Goal: Transaction & Acquisition: Purchase product/service

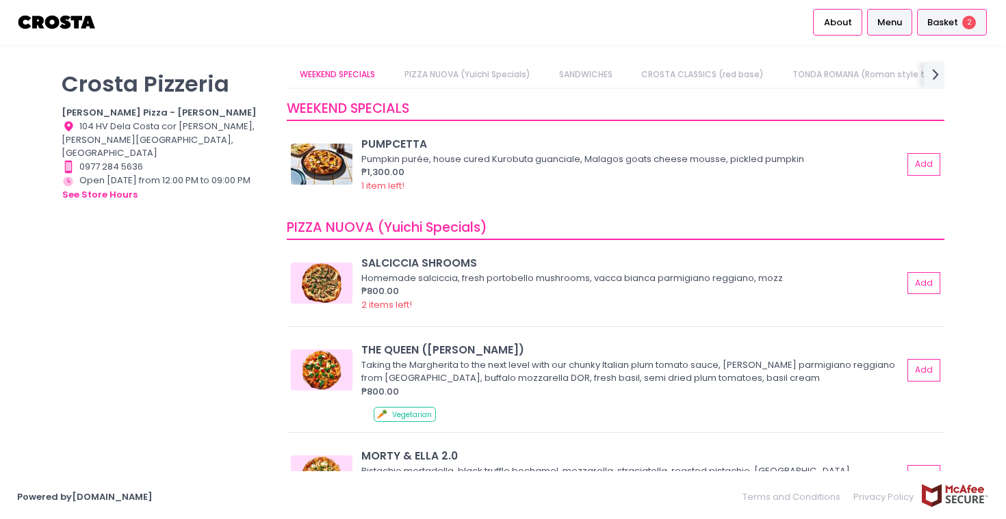
click at [956, 14] on div "Basket 2" at bounding box center [952, 22] width 70 height 27
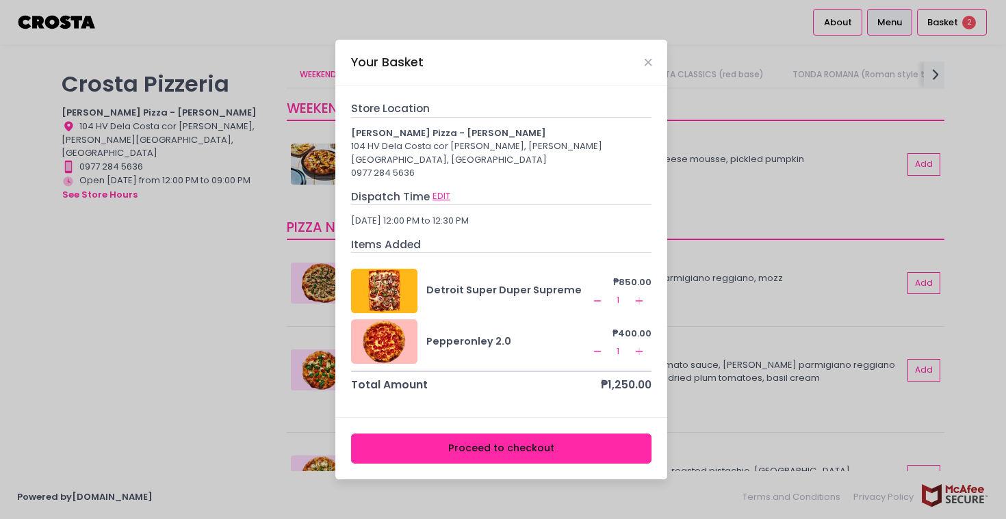
click at [437, 191] on button "EDIT" at bounding box center [441, 196] width 19 height 15
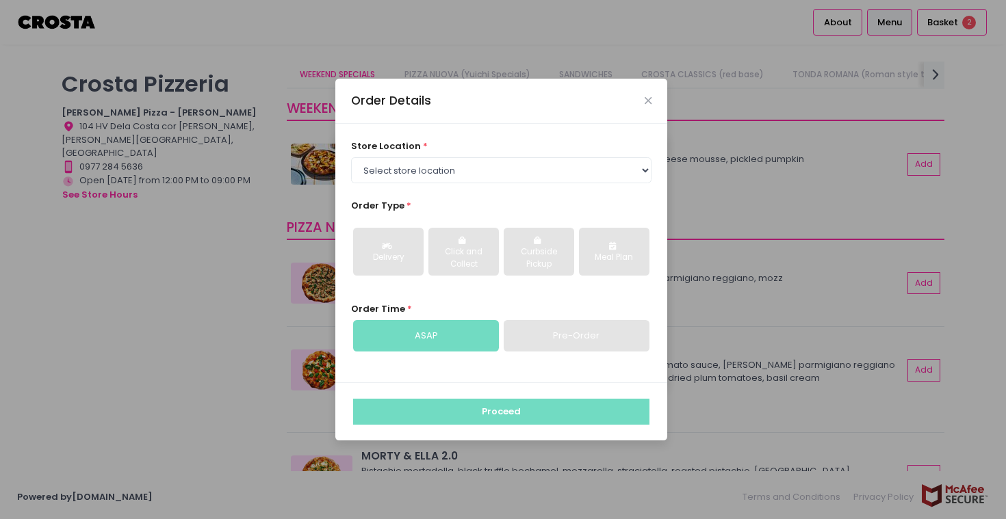
click at [560, 334] on div "Pre-Order" at bounding box center [576, 335] width 146 height 31
click at [413, 161] on select "Select store location Crosta Pizza - Salcedo Crosta Pizza - San Juan" at bounding box center [501, 170] width 301 height 26
select select "5fabb2e53664a8677beaeb89"
click at [351, 157] on select "Select store location Crosta Pizza - Salcedo Crosta Pizza - San Juan" at bounding box center [501, 170] width 301 height 26
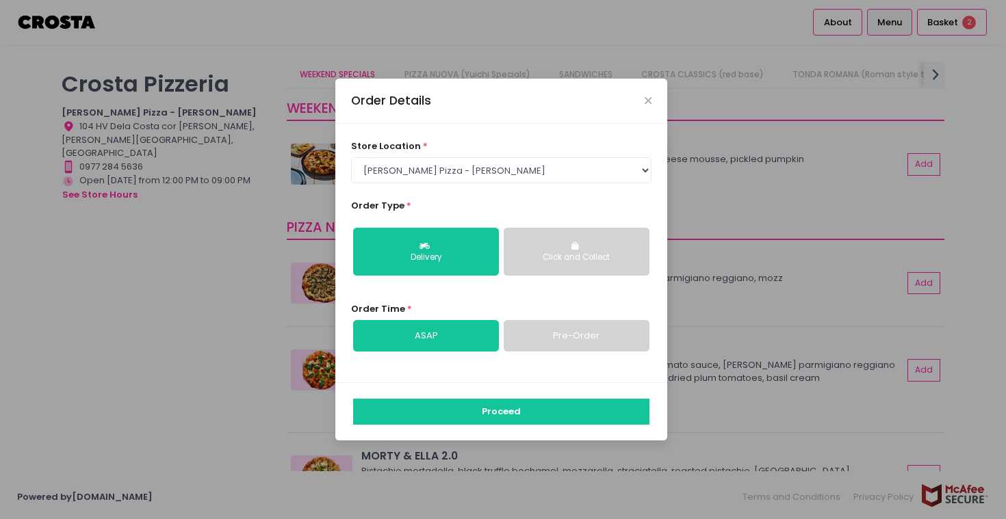
click at [572, 343] on link "Pre-Order" at bounding box center [576, 335] width 146 height 31
select select "2025-10-05"
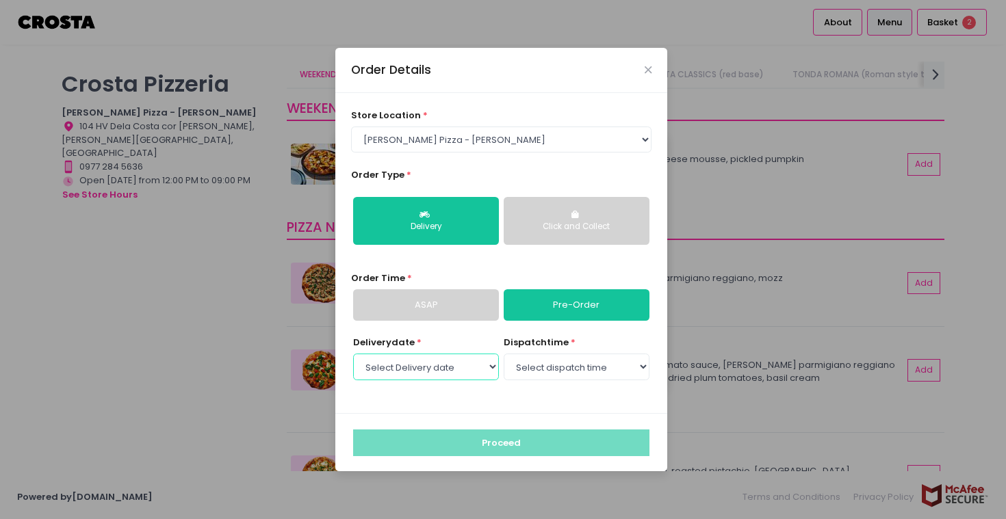
click at [466, 369] on select "Select Delivery date Sunday, Oct 5th Monday, Oct 6th Tuesday, Oct 7th Wednesday…" at bounding box center [426, 367] width 146 height 26
click at [353, 354] on select "Select Delivery date Sunday, Oct 5th Monday, Oct 6th Tuesday, Oct 7th Wednesday…" at bounding box center [426, 367] width 146 height 26
click at [541, 367] on select "Select dispatch time 03:00 PM - 03:30 PM 03:30 PM - 04:00 PM 04:00 PM - 04:30 P…" at bounding box center [576, 367] width 146 height 26
select select "17:30"
click at [503, 354] on select "Select dispatch time 03:00 PM - 03:30 PM 03:30 PM - 04:00 PM 04:00 PM - 04:30 P…" at bounding box center [576, 367] width 146 height 26
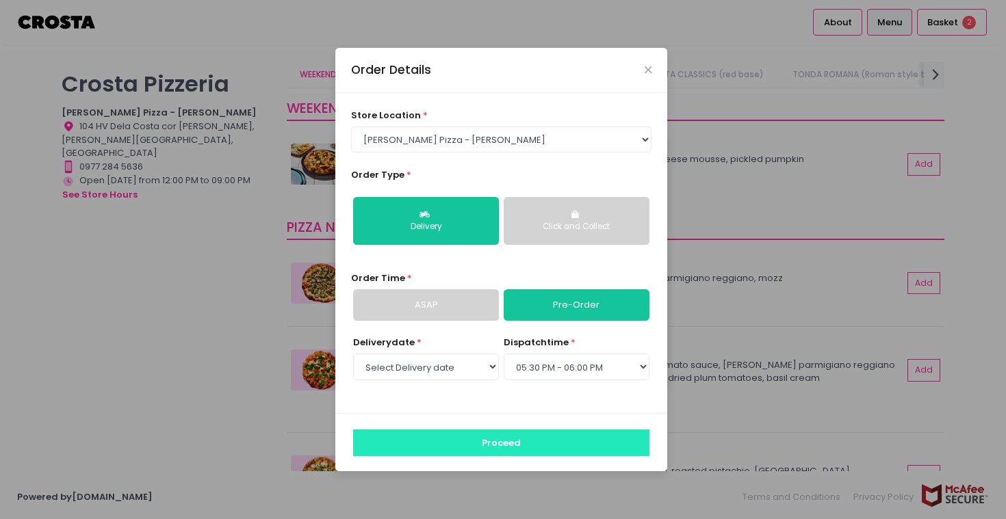
click at [496, 445] on button "Proceed" at bounding box center [501, 443] width 296 height 26
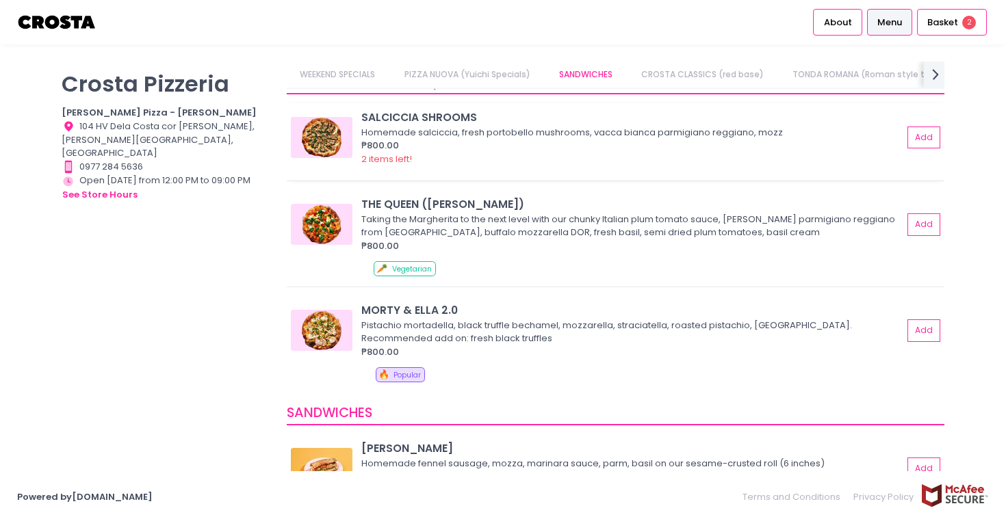
scroll to position [163, 0]
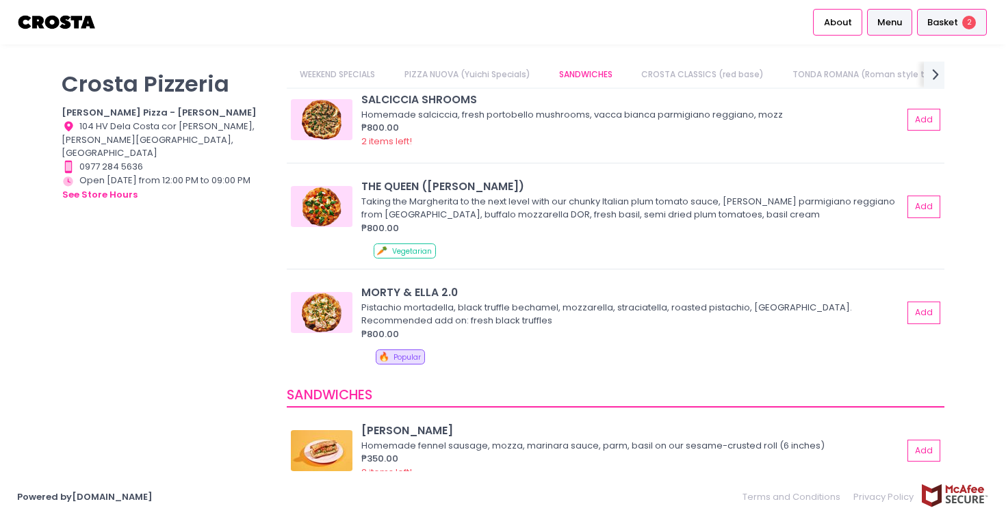
click at [945, 26] on span "Basket" at bounding box center [942, 23] width 31 height 14
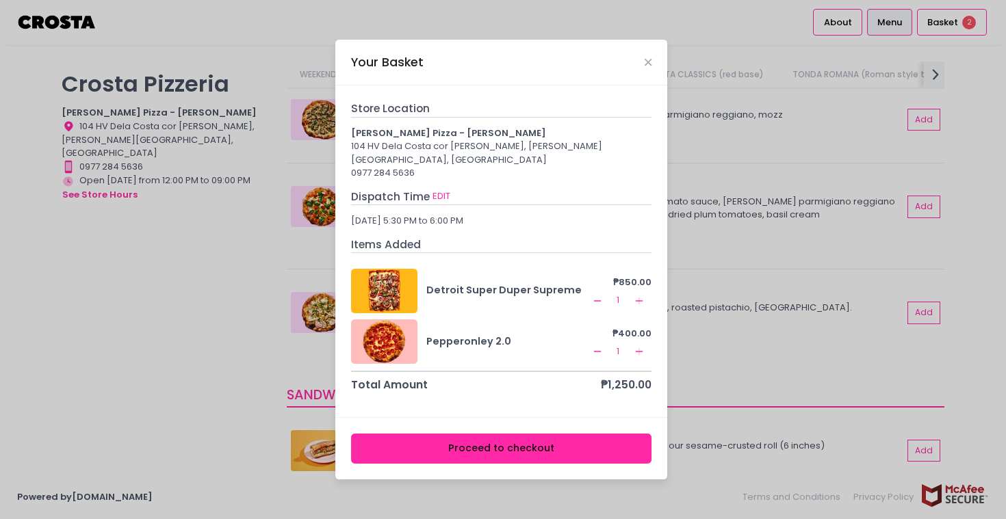
click at [653, 75] on div "Your Basket" at bounding box center [501, 62] width 332 height 45
click at [649, 68] on icon "Close" at bounding box center [647, 62] width 7 height 10
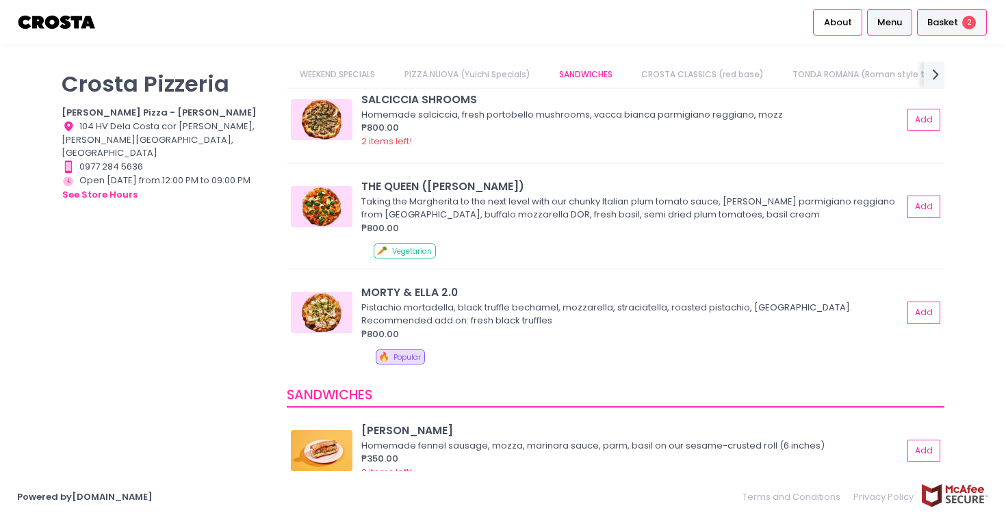
click at [936, 30] on div "Basket 2" at bounding box center [952, 22] width 70 height 27
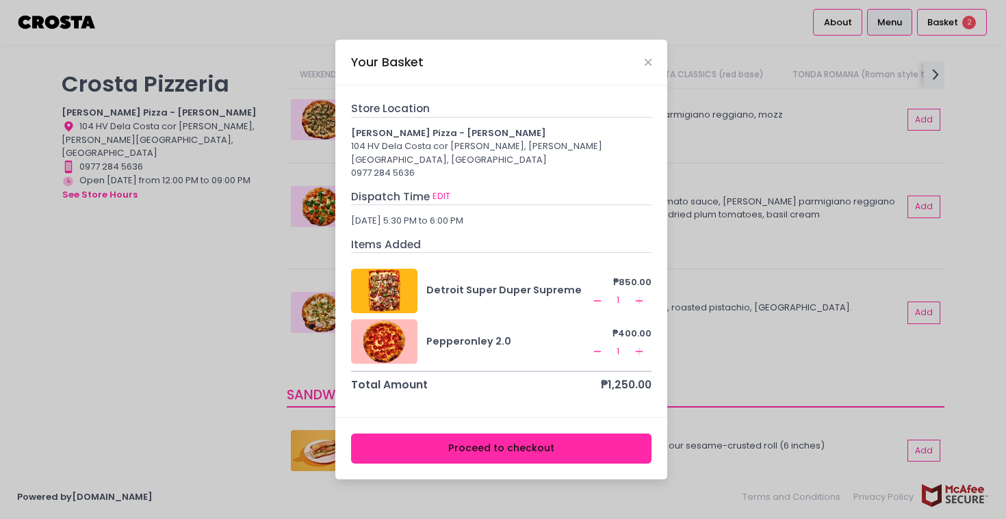
click at [518, 440] on button "Proceed to checkout" at bounding box center [501, 449] width 301 height 31
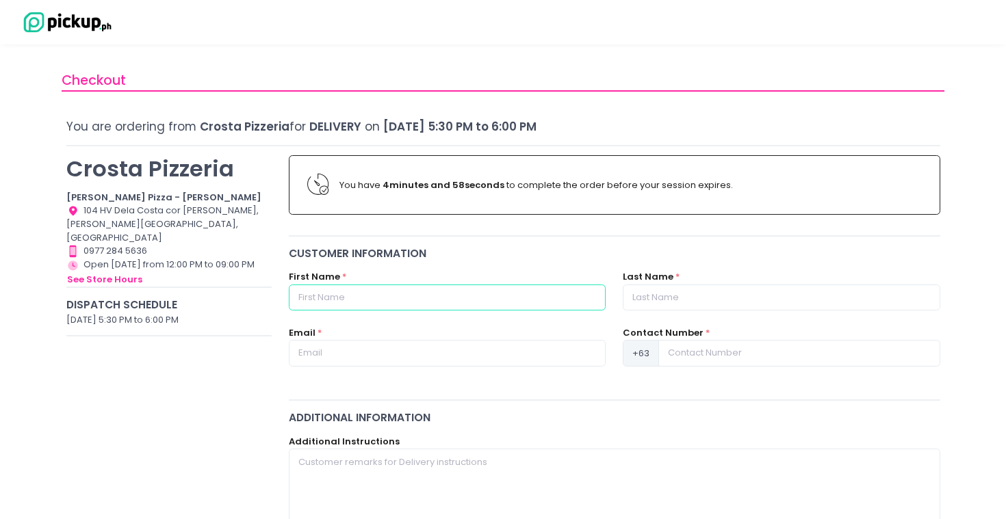
click at [365, 304] on input "text" at bounding box center [447, 298] width 317 height 26
type input "Chloe Sabine"
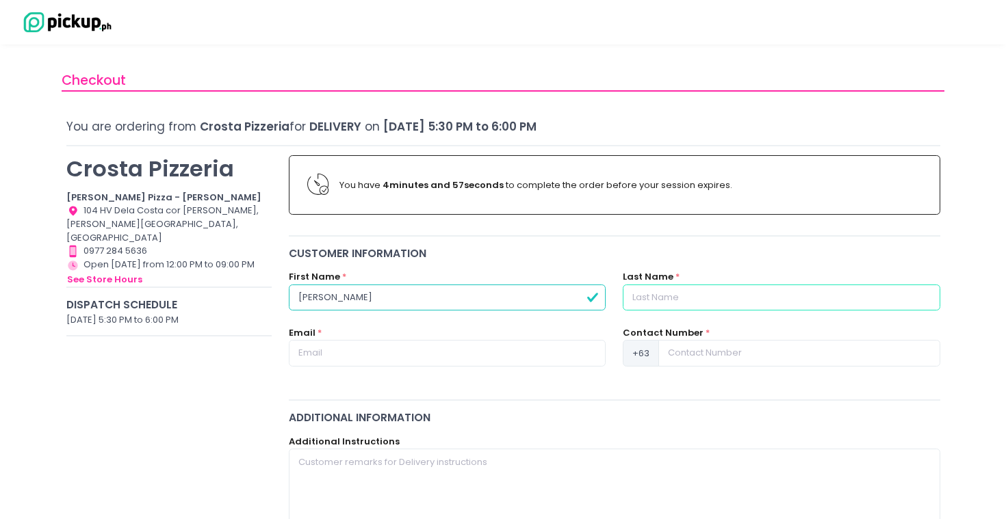
click at [694, 298] on input "text" at bounding box center [780, 298] width 317 height 26
type input "Chua"
click at [492, 366] on input "text" at bounding box center [447, 353] width 317 height 26
type input "chloesabinechuaa28@gmail.com"
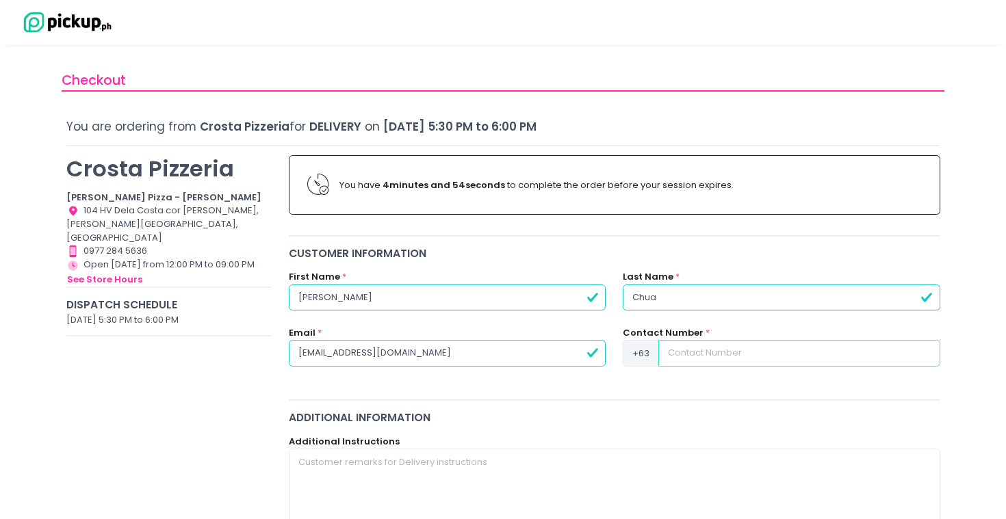
click at [764, 353] on input at bounding box center [798, 353] width 281 height 26
type input "9190066575"
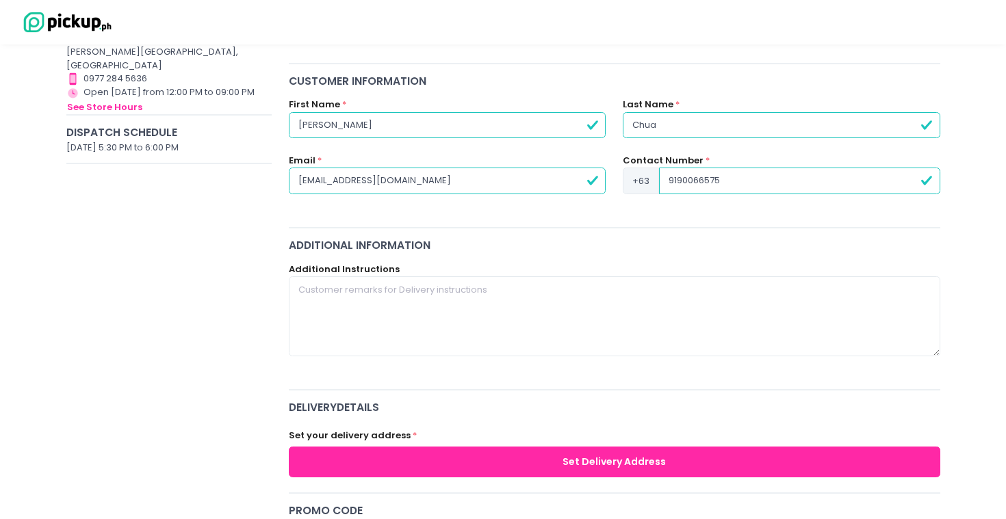
scroll to position [327, 0]
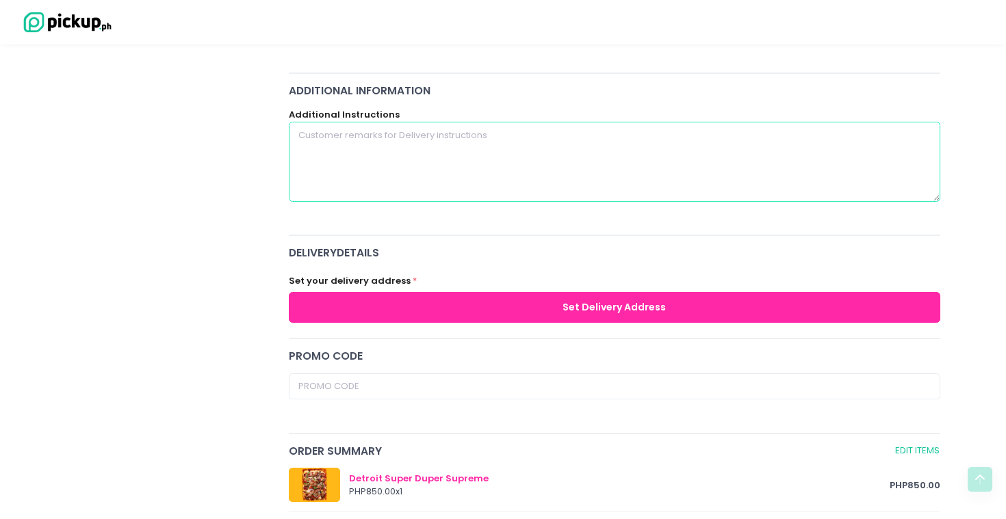
click at [393, 168] on textarea at bounding box center [614, 161] width 651 height 79
type textarea "u"
type textarea "D"
type textarea "Full address: Unit 418 Surabaya building Raya Garden Condominiums West Service …"
click at [361, 303] on button "Set Delivery Address" at bounding box center [614, 307] width 651 height 31
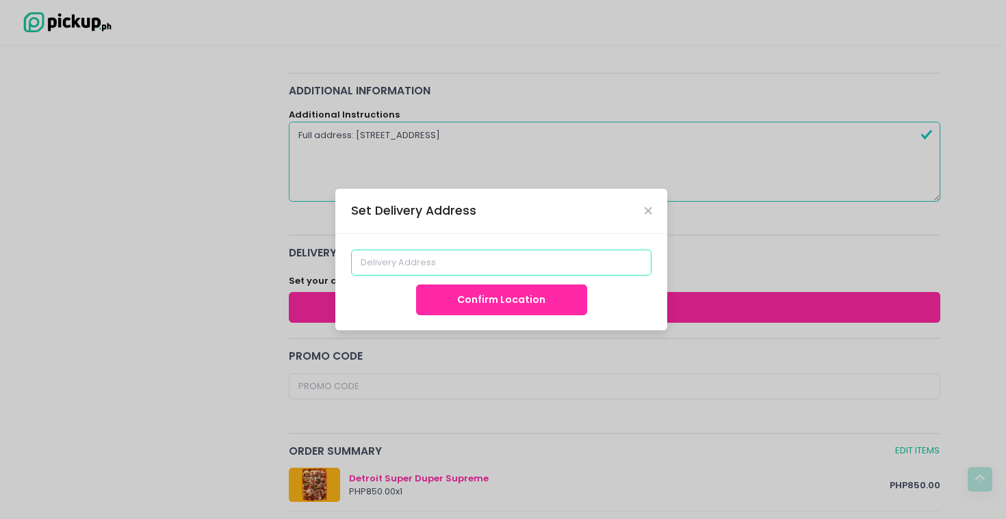
click at [404, 265] on input at bounding box center [501, 263] width 301 height 26
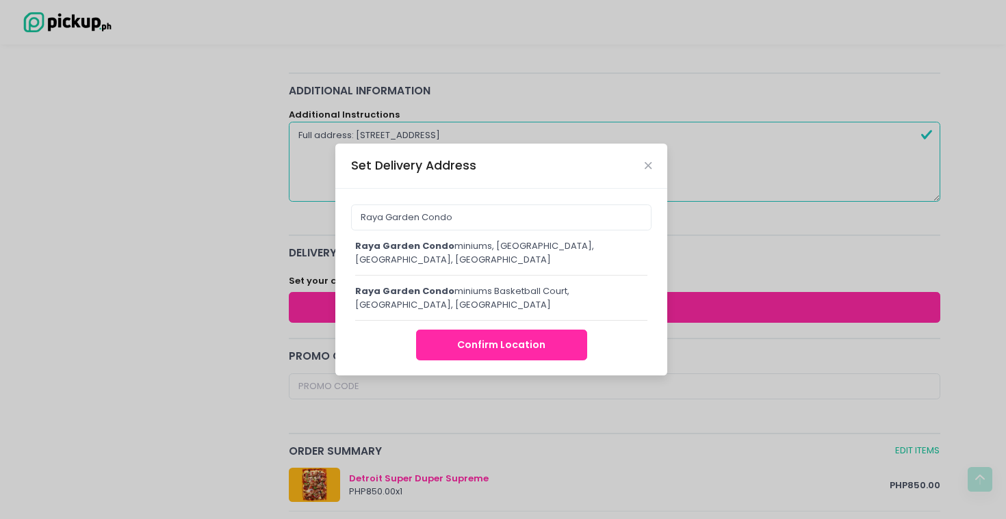
click at [428, 252] on div "Raya Garden Condo miniums, Parañaque, Metro Manila, Philippines" at bounding box center [501, 252] width 292 height 27
type input "Raya Garden Condominiums, Parañaque, Metro Manila, Philippines"
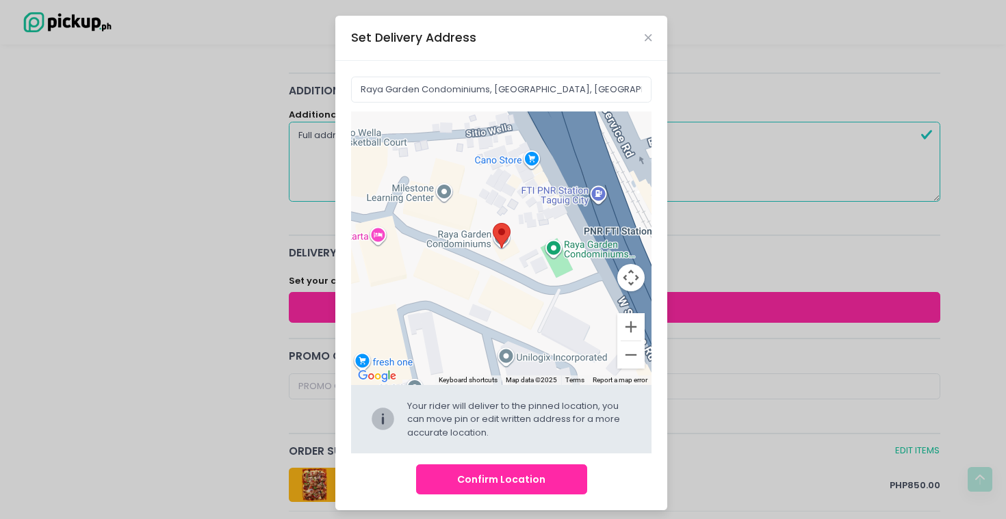
click at [520, 481] on button "Confirm Location" at bounding box center [501, 479] width 171 height 31
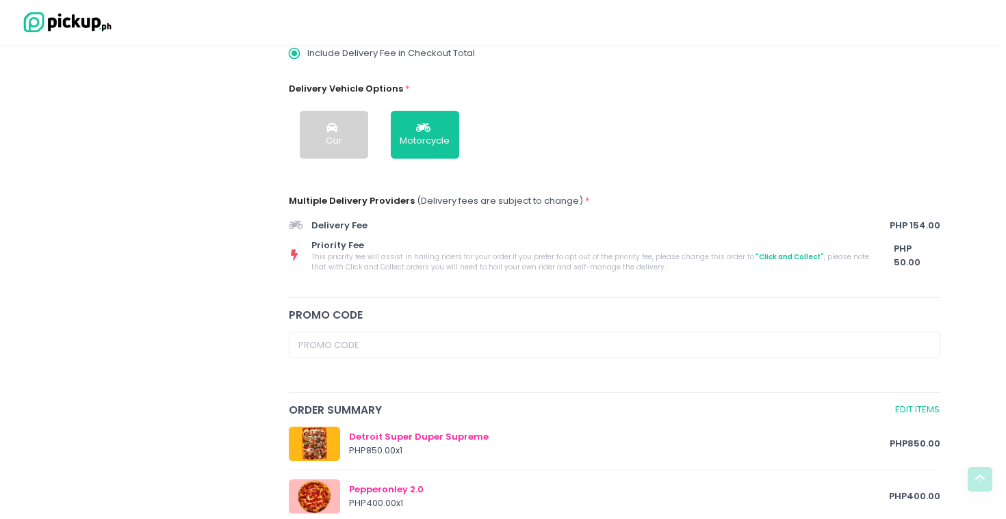
scroll to position [884, 0]
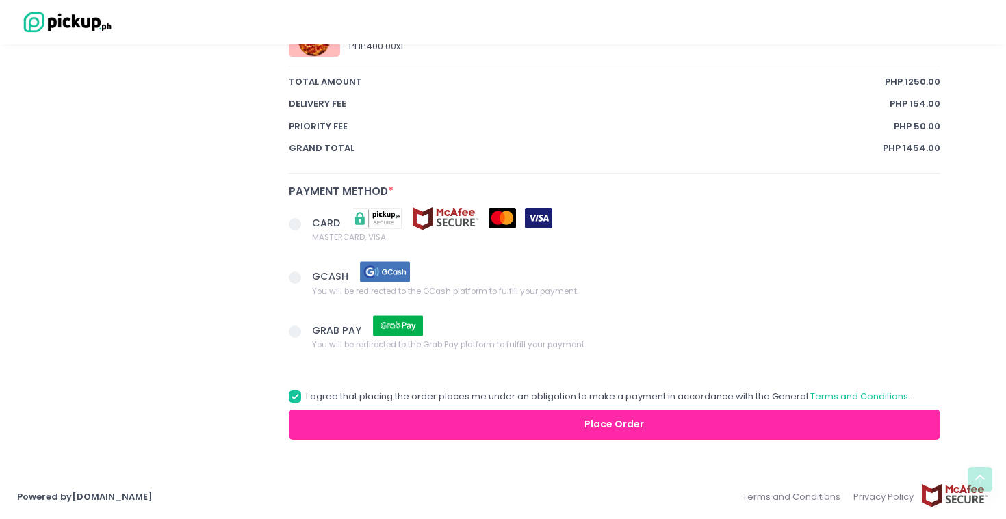
click at [295, 223] on span at bounding box center [295, 224] width 12 height 12
click at [306, 223] on input "CARD MASTERCARD, VISA" at bounding box center [310, 222] width 9 height 9
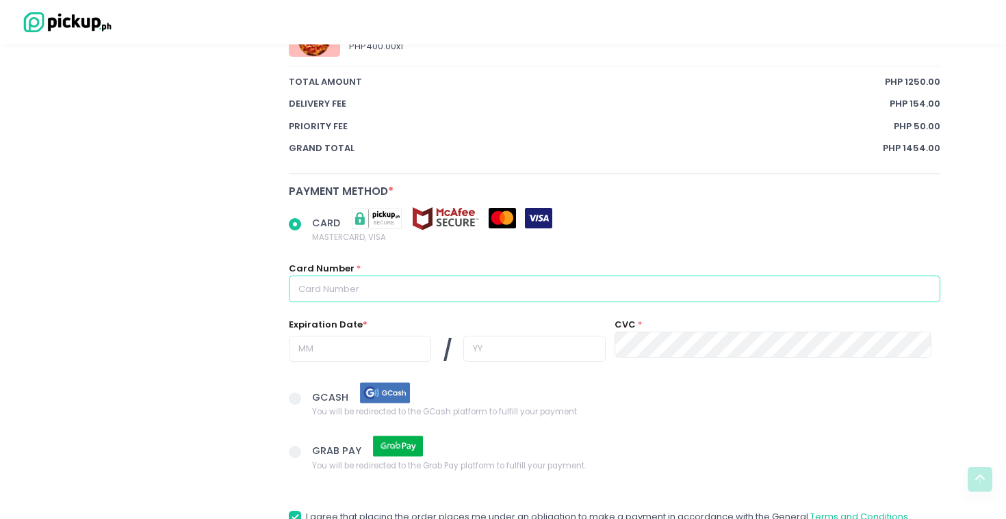
click at [344, 294] on input "text" at bounding box center [614, 289] width 651 height 26
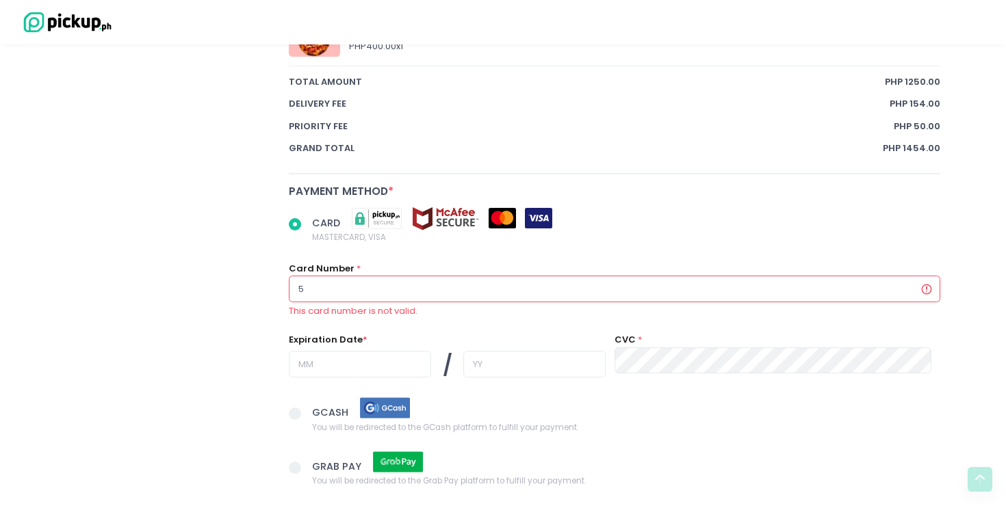
radio input "true"
type input "5"
radio input "true"
type input "54"
radio input "true"
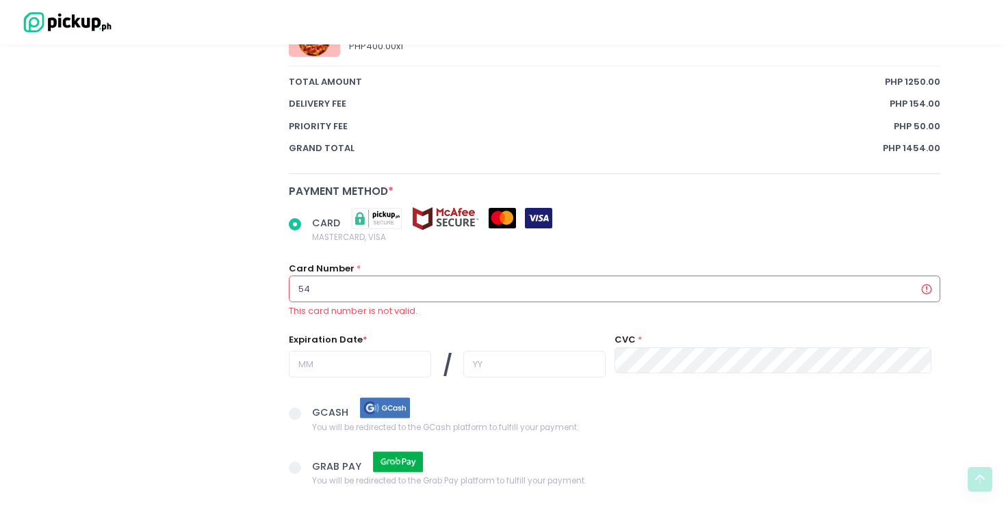
type input "545"
radio input "true"
type input "5452"
radio input "true"
type input "54523"
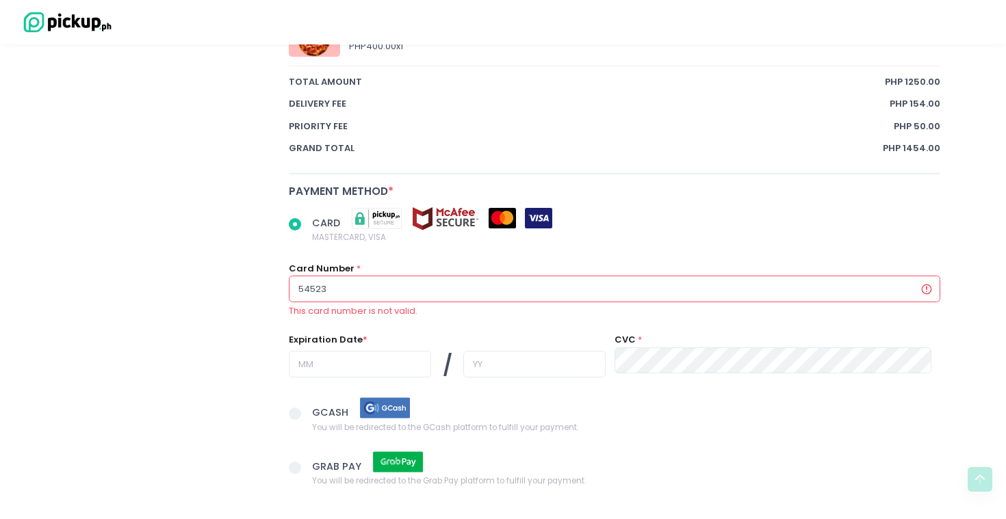
radio input "true"
type input "545235"
radio input "true"
type input "5452359"
radio input "true"
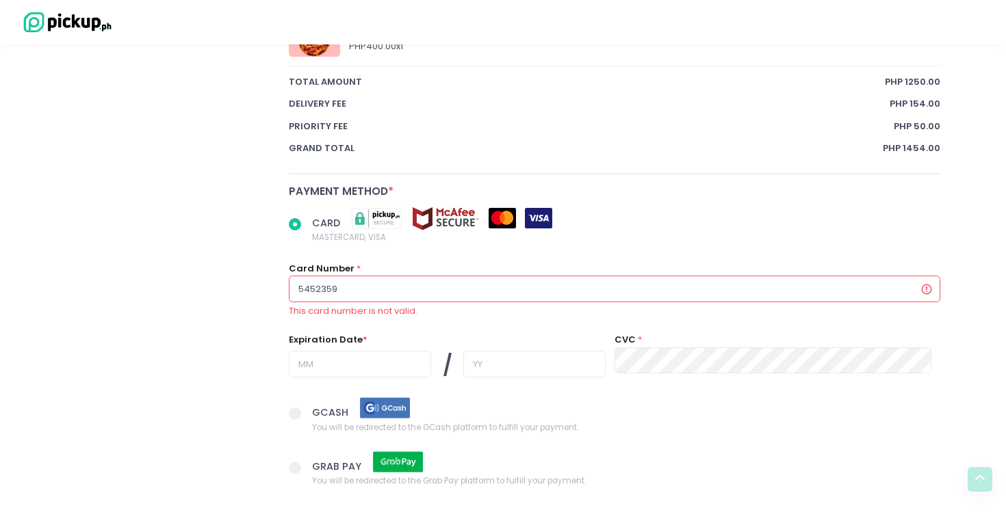
type input "54523598"
radio input "true"
type input "545235980"
radio input "true"
type input "5452359804"
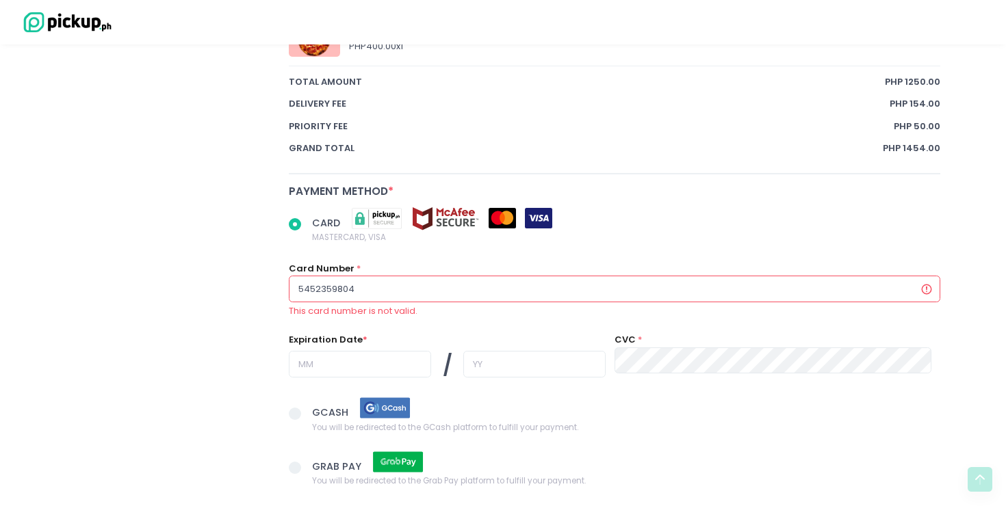
radio input "true"
type input "54523598043"
radio input "true"
type input "545235980432"
radio input "true"
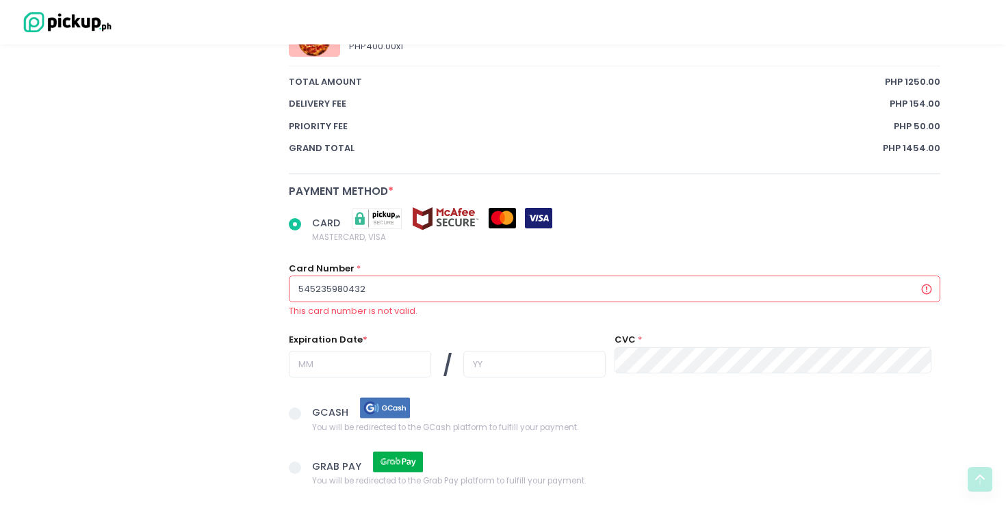
type input "5452359804329"
radio input "true"
type input "54523598043298"
radio input "true"
type input "5452359804329805"
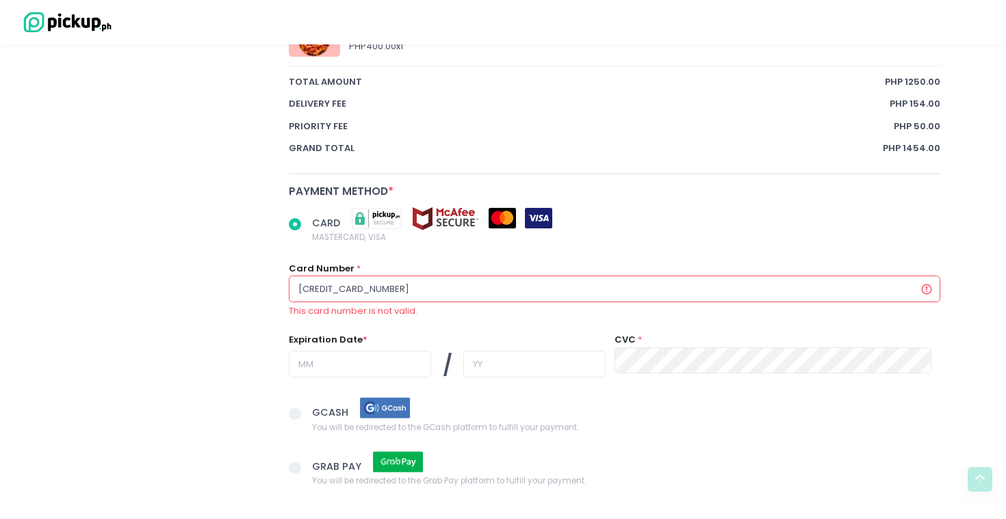
radio input "true"
type input "54523598043298056"
radio input "true"
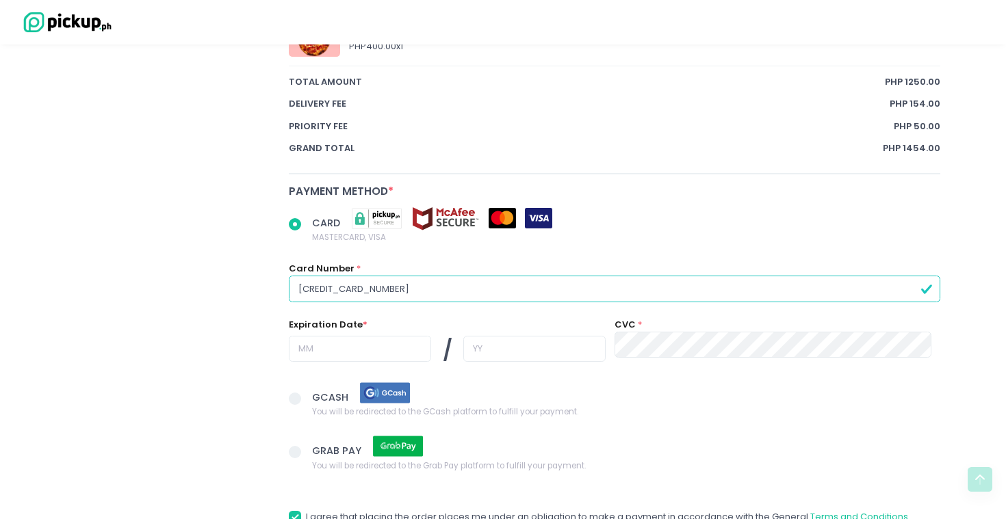
type input "5452359804329805"
click at [338, 350] on input "text" at bounding box center [360, 349] width 142 height 26
radio input "true"
type input "1"
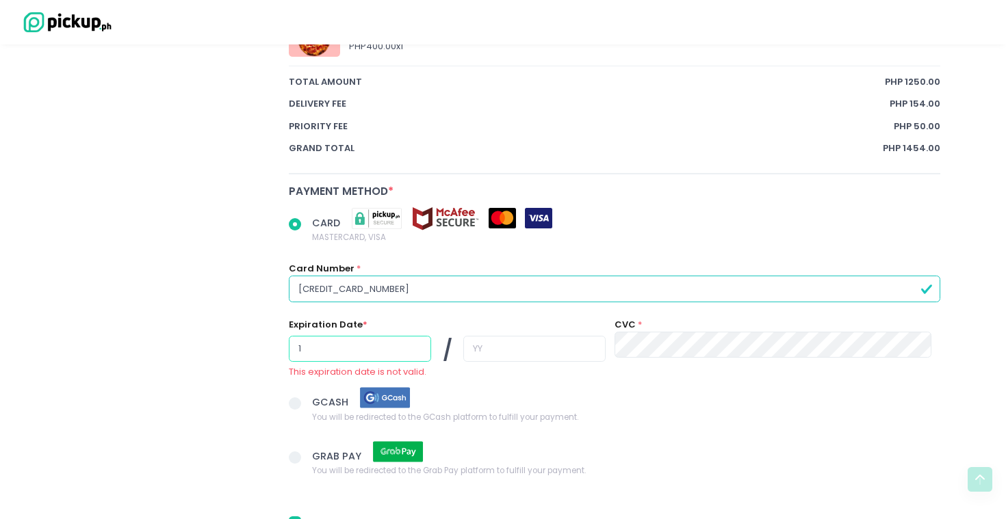
radio input "true"
type input "10"
click at [474, 355] on input "text" at bounding box center [534, 349] width 142 height 26
radio input "true"
type input "2"
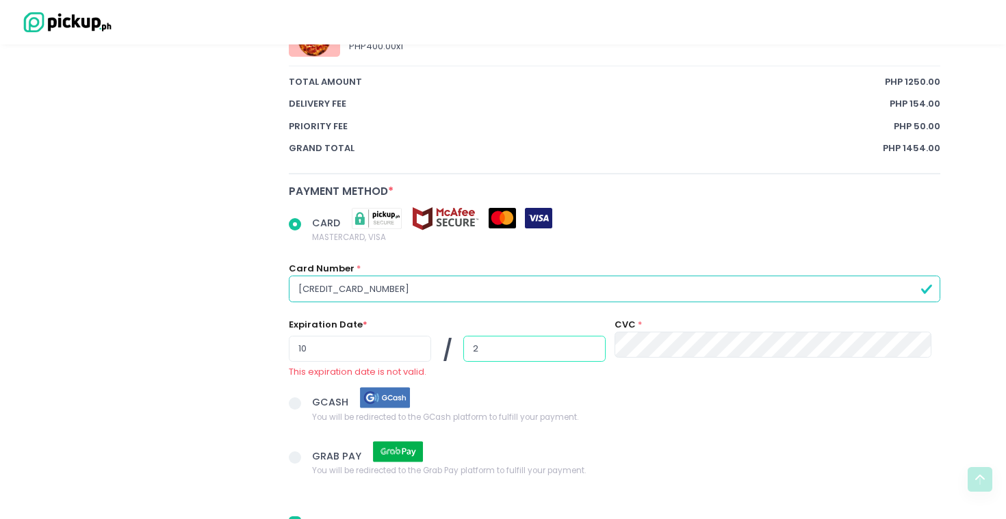
radio input "true"
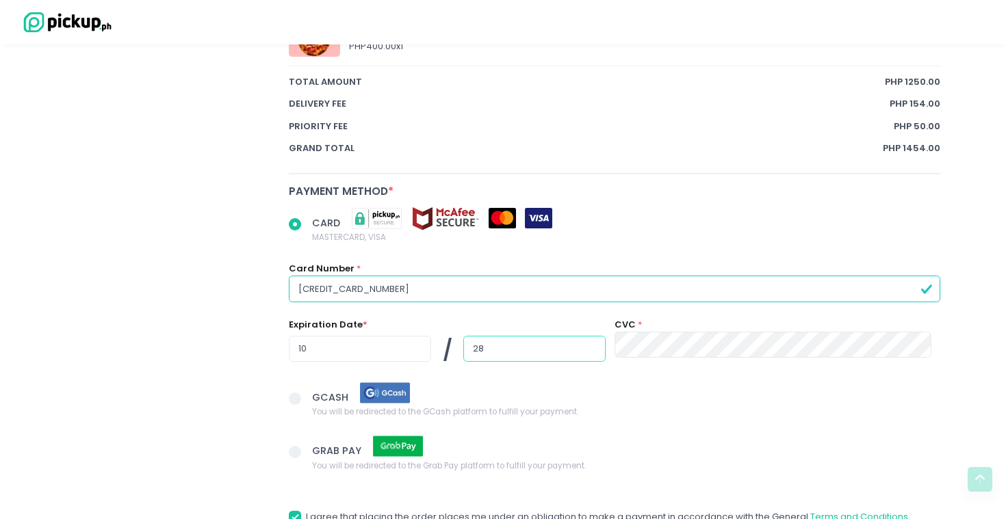
type input "28"
click at [488, 377] on div "CARD MASTERCARD, VISA Card Number * 5452359804329805 Expiration Date * 10 / 28 …" at bounding box center [614, 295] width 668 height 174
radio input "true"
click at [622, 389] on span "GCASH You will be redirected to the GCash platform to fulfill your payment." at bounding box center [626, 400] width 628 height 38
click at [315, 392] on input "GCASH You will be redirected to the GCash platform to fulfill your payment." at bounding box center [310, 396] width 9 height 9
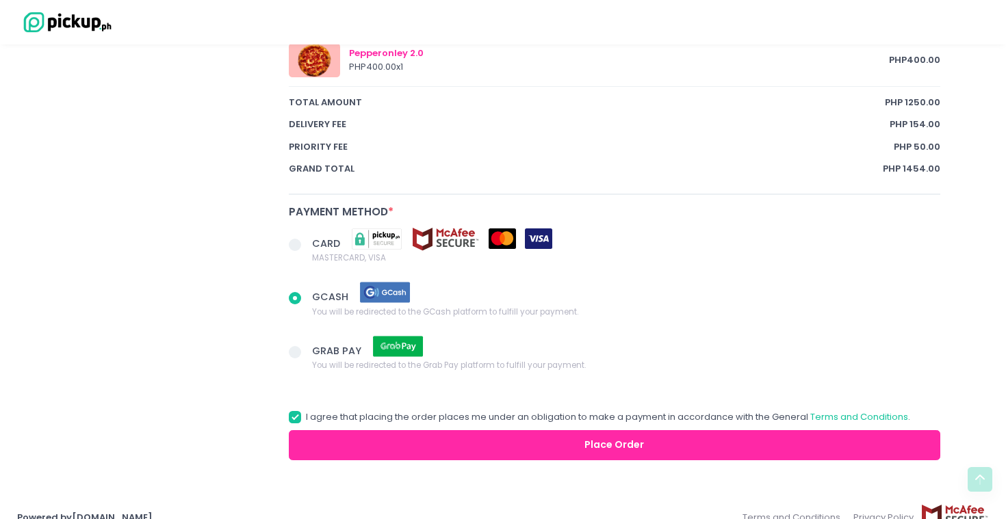
scroll to position [865, 0]
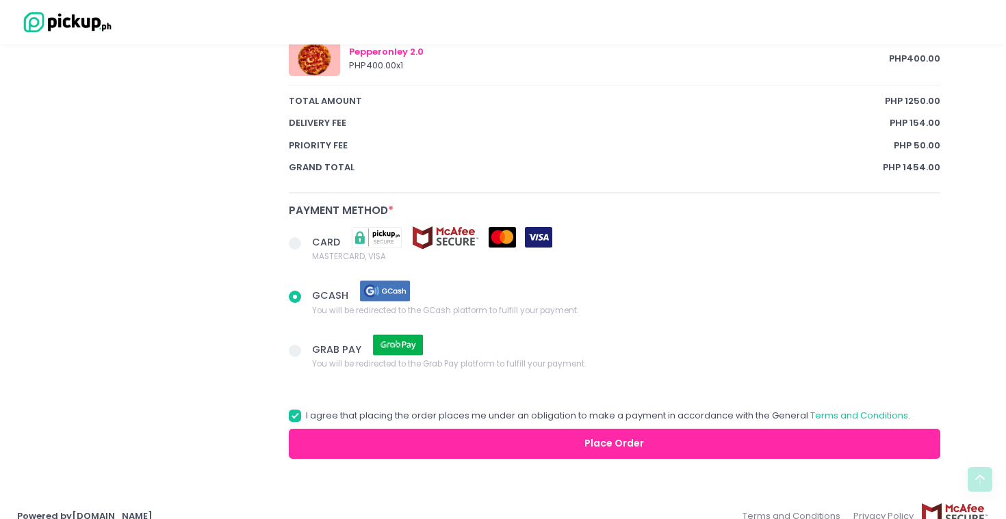
radio input "true"
click at [293, 239] on span at bounding box center [295, 243] width 12 height 12
click at [306, 239] on input "CARD MASTERCARD, VISA" at bounding box center [310, 241] width 9 height 9
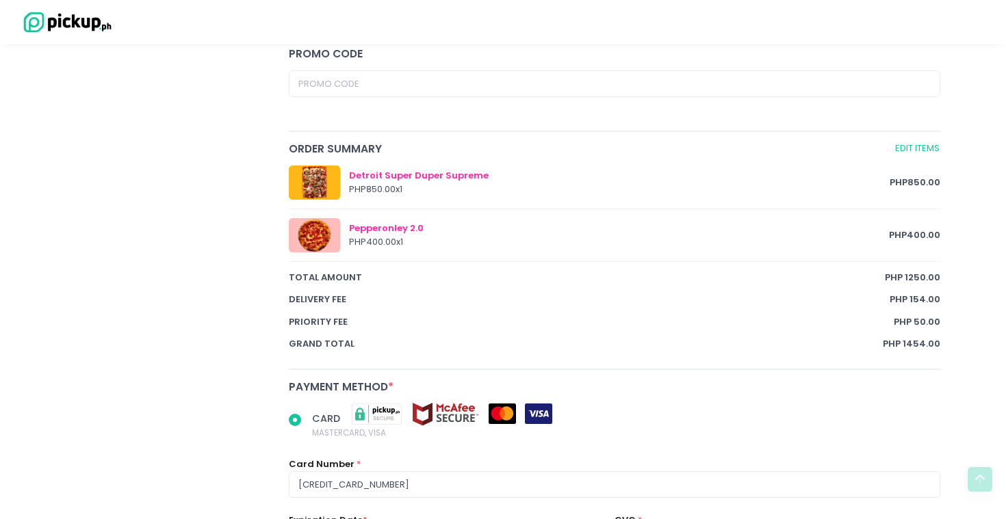
scroll to position [1005, 0]
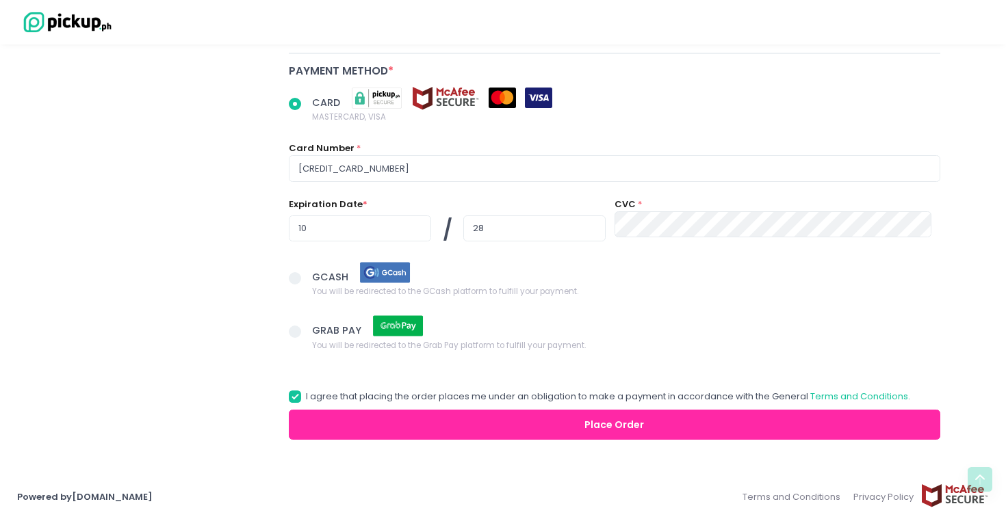
click at [431, 421] on button "Place Order" at bounding box center [614, 425] width 651 height 31
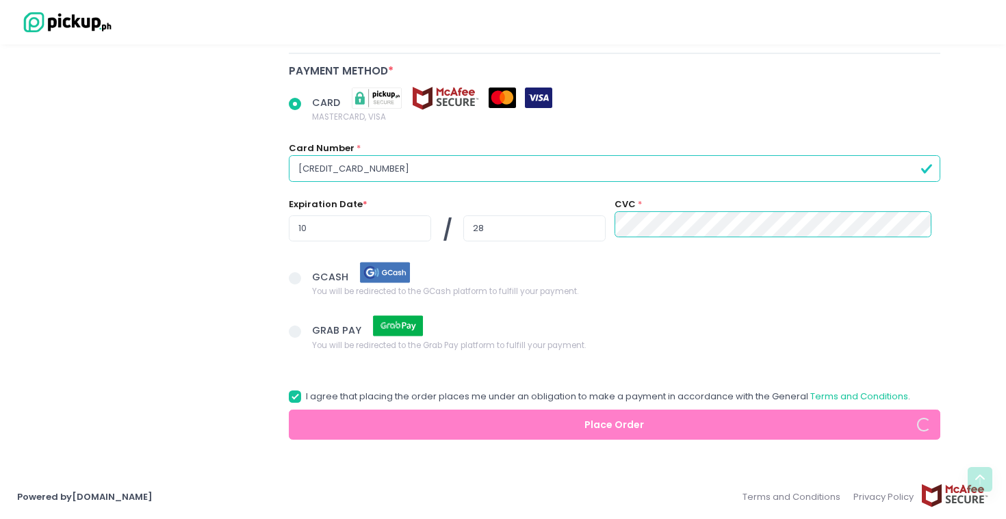
radio input "true"
